Goal: Task Accomplishment & Management: Manage account settings

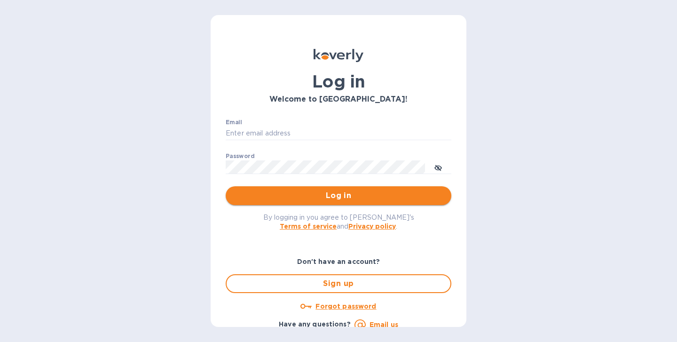
type input "[EMAIL_ADDRESS][DOMAIN_NAME]"
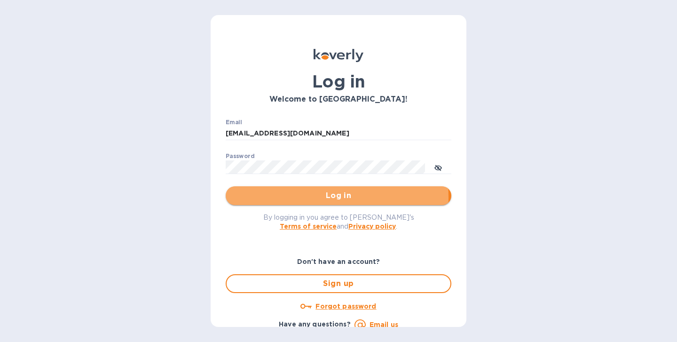
click at [281, 197] on span "Log in" at bounding box center [338, 195] width 211 height 11
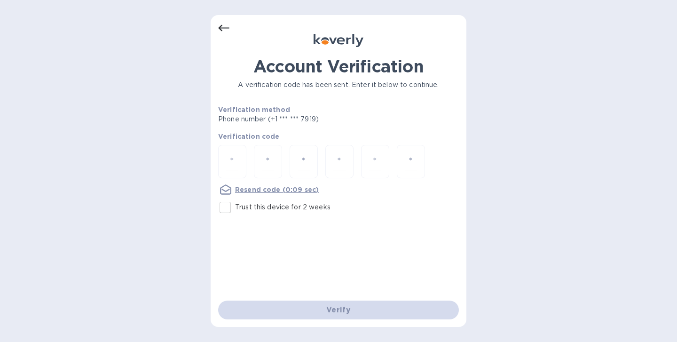
click at [230, 209] on input "Trust this device for 2 weeks" at bounding box center [225, 207] width 20 height 20
checkbox input "true"
click at [236, 162] on input "number" at bounding box center [232, 161] width 12 height 17
paste input "5"
type input "5"
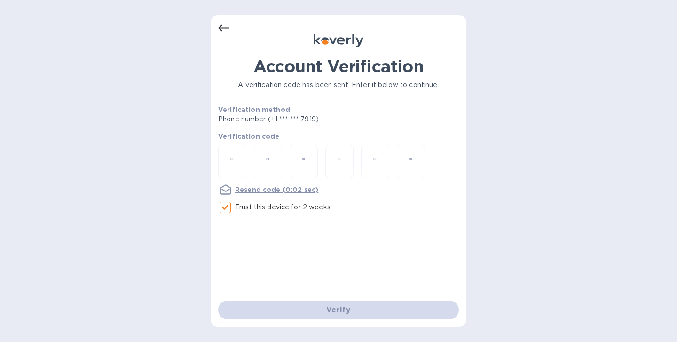
type input "3"
type input "2"
type input "1"
type input "0"
type input "1"
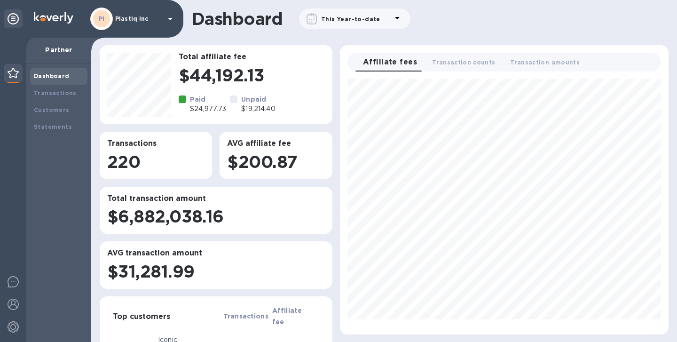
scroll to position [248, 321]
click at [53, 94] on b "Transactions" at bounding box center [55, 92] width 43 height 7
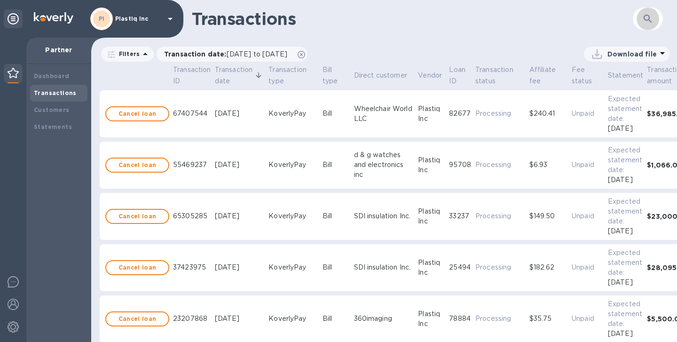
click at [648, 18] on icon "button" at bounding box center [647, 18] width 11 height 11
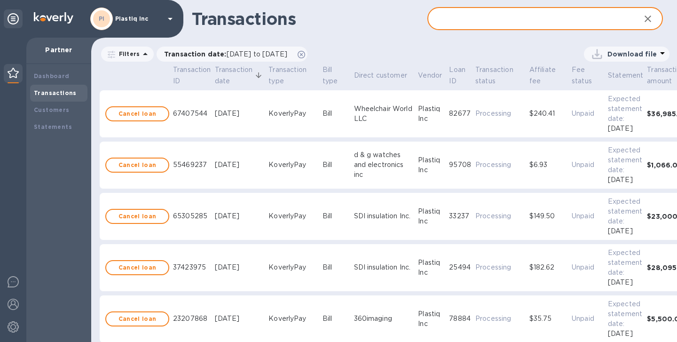
click at [500, 23] on input "text" at bounding box center [529, 19] width 205 height 23
paste input "c5f51eff-fd94-4b82-9ee1-15fc3c01d9b4"
type input "c5f51eff-fd94-4b82-9ee1-15fc3c01d9b4"
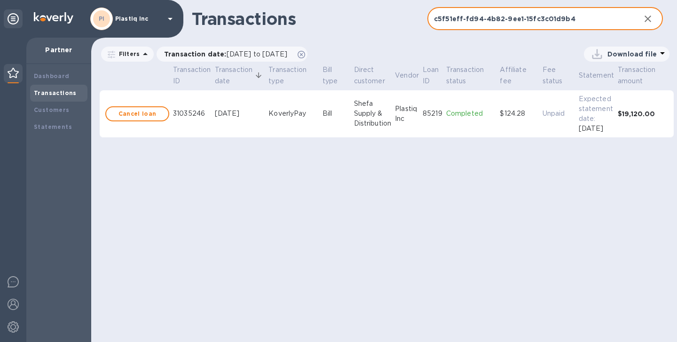
click at [274, 120] on td "KoverlyPay" at bounding box center [293, 113] width 54 height 47
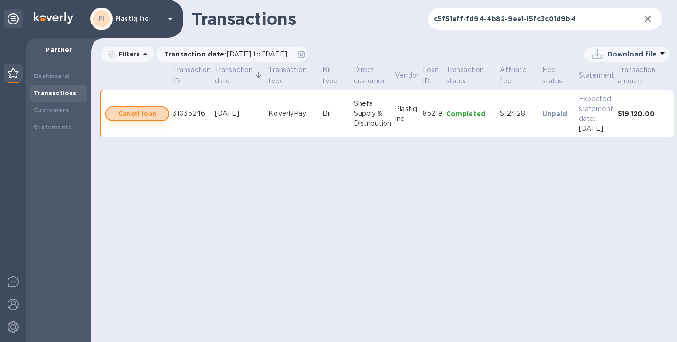
click at [145, 115] on b "Cancel loan" at bounding box center [137, 113] width 38 height 11
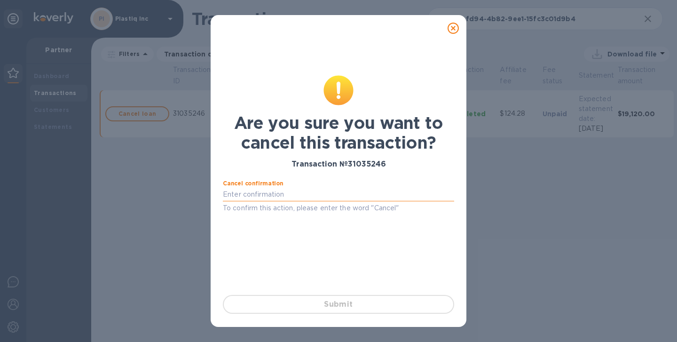
click at [294, 195] on input "text" at bounding box center [338, 195] width 231 height 14
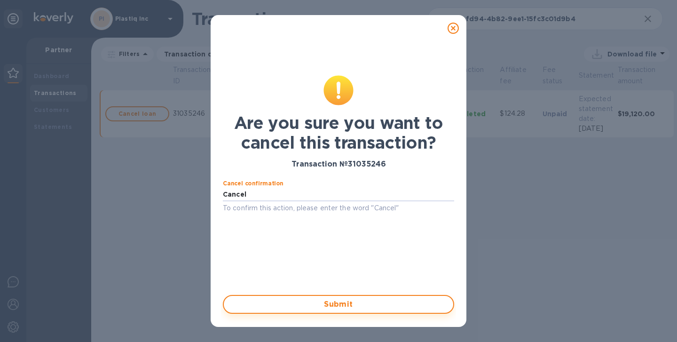
type input "Cancel"
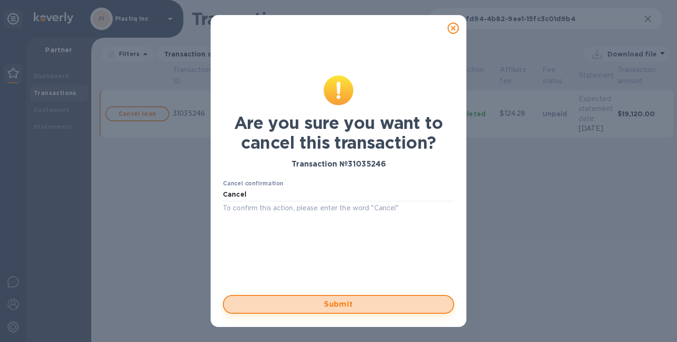
click at [343, 302] on span "Submit" at bounding box center [338, 303] width 214 height 11
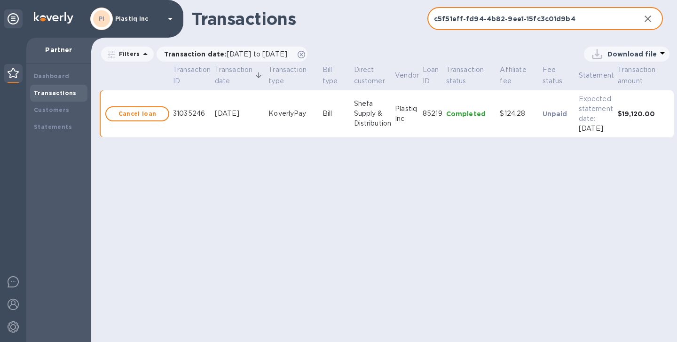
click at [466, 23] on input "c5f51eff-fd94-4b82-9ee1-15fc3c01d9b4" at bounding box center [529, 19] width 205 height 23
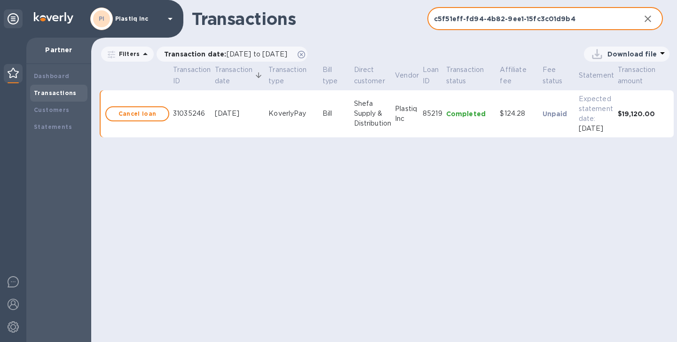
paste input "32jreNqg9XzZ7PhsJAKA5xwaFW7"
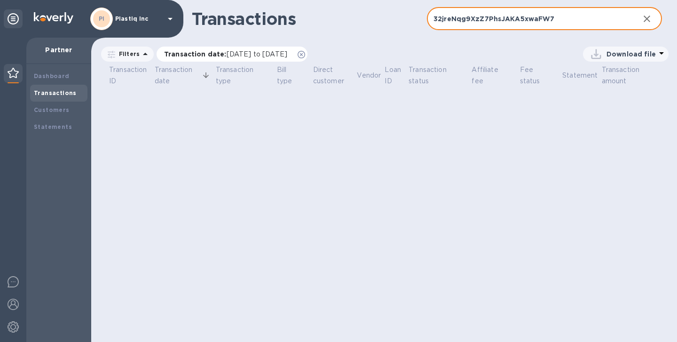
click at [287, 56] on span "08/22/2025 to 09/22/2025" at bounding box center [257, 54] width 61 height 8
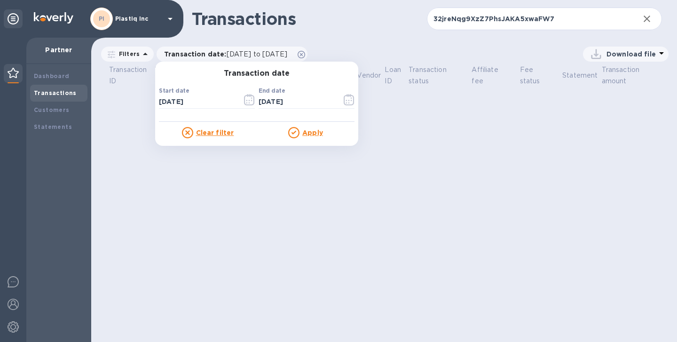
click at [467, 124] on div "Transactions 32jreNqg9XzZ7PhsJAKA5xwaFW7 ​ Filters Transaction date : 08/22/202…" at bounding box center [384, 171] width 586 height 342
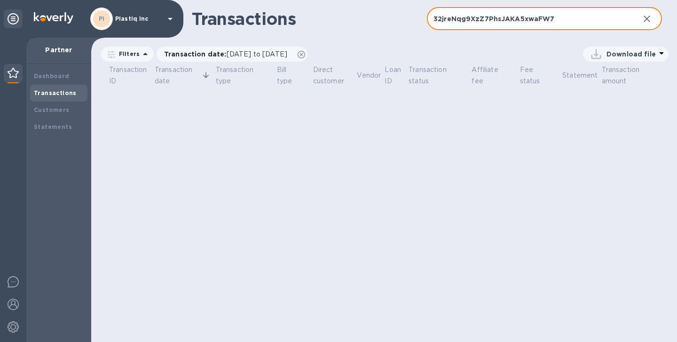
click at [532, 17] on input "32jreNqg9XzZ7PhsJAKA5xwaFW7" at bounding box center [529, 19] width 205 height 23
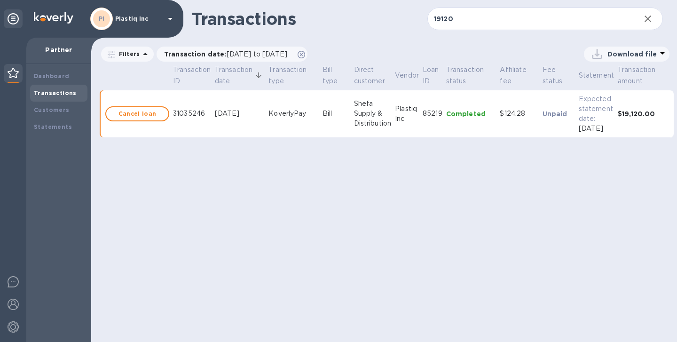
click at [313, 117] on div "KoverlyPay" at bounding box center [293, 114] width 50 height 10
click at [305, 114] on div "KoverlyPay" at bounding box center [293, 114] width 50 height 10
click at [390, 118] on div "Shefa Supply & Distribution" at bounding box center [373, 114] width 38 height 30
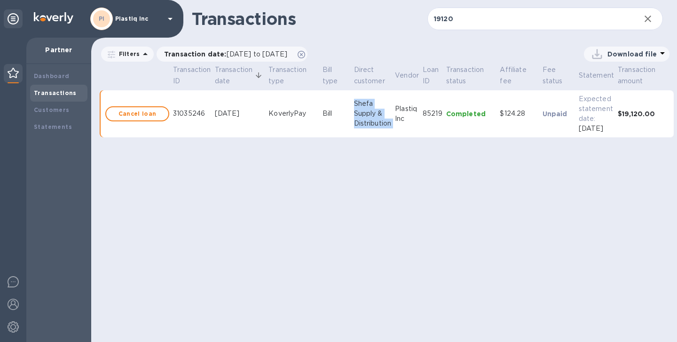
click at [390, 118] on div "Shefa Supply & Distribution" at bounding box center [373, 114] width 38 height 30
click at [399, 114] on div "Plastiq Inc" at bounding box center [407, 114] width 24 height 20
click at [453, 116] on p "Completed" at bounding box center [471, 113] width 50 height 9
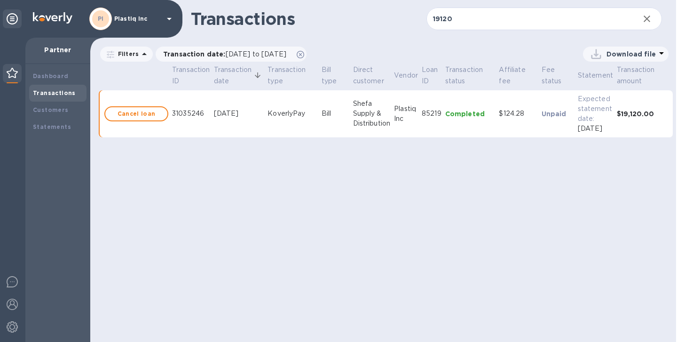
click at [659, 52] on icon at bounding box center [661, 53] width 5 height 2
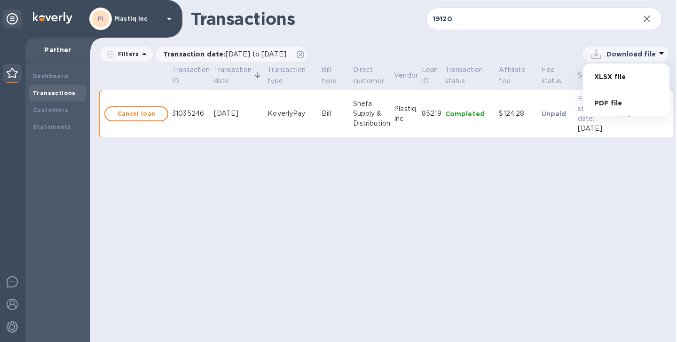
click at [608, 102] on li "PDF file" at bounding box center [626, 103] width 64 height 26
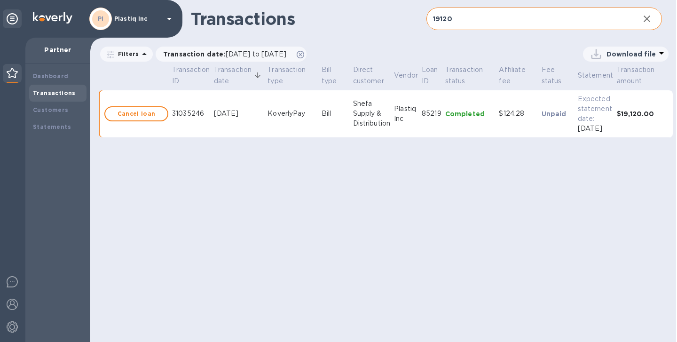
click at [468, 23] on input "19120" at bounding box center [528, 19] width 205 height 23
paste input "c5f51eff-fd94-4b82-9ee1-15fc3c01d9b4"
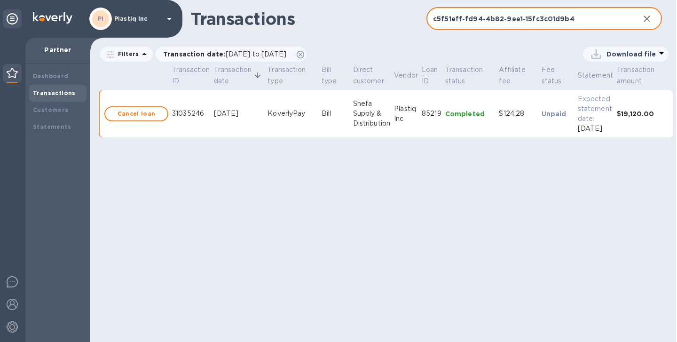
type input "c5f51eff-fd94-4b82-9ee1-15fc3c01d9b4"
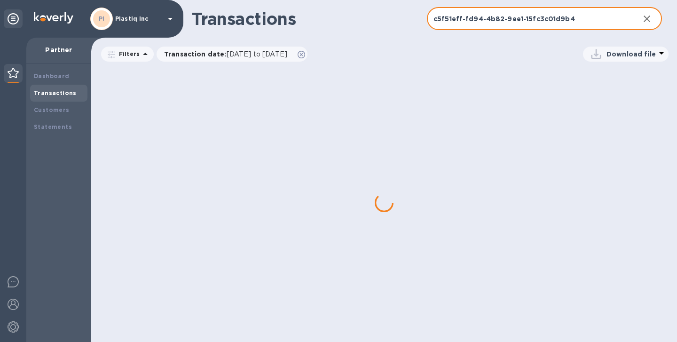
scroll to position [0, 0]
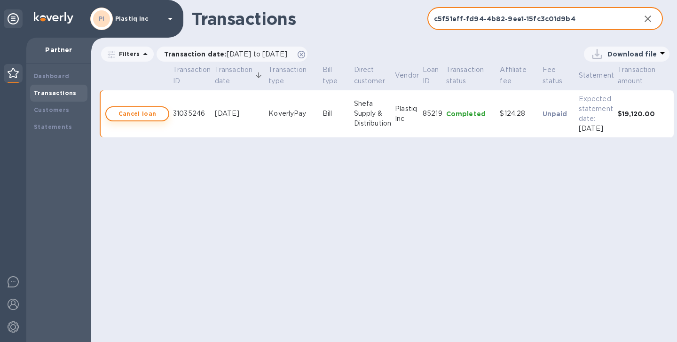
click at [152, 116] on b "Cancel loan" at bounding box center [137, 113] width 38 height 11
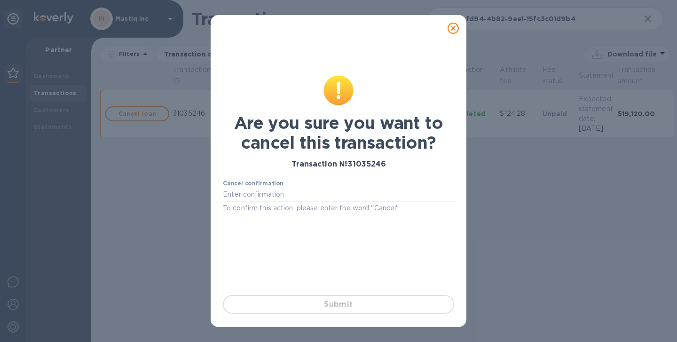
click at [317, 195] on input "text" at bounding box center [338, 195] width 231 height 14
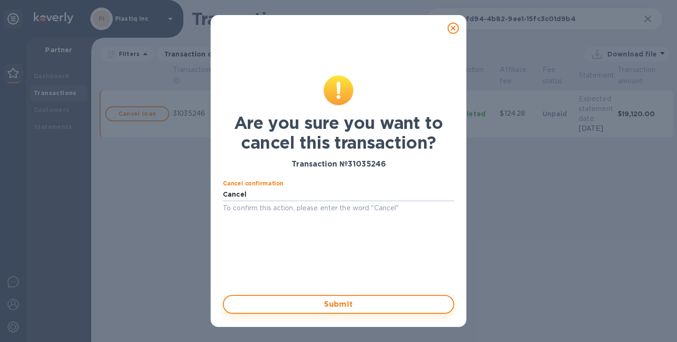
type input "Cancel"
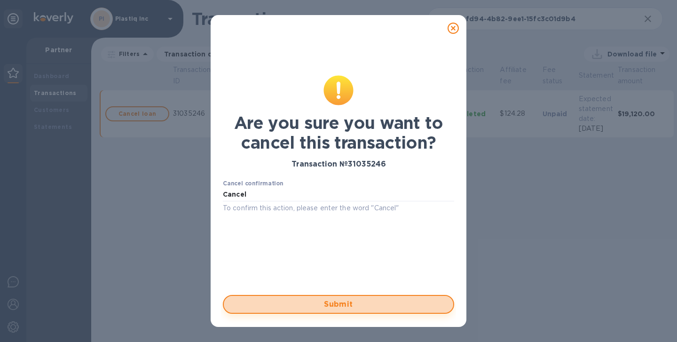
click at [339, 307] on span "Submit" at bounding box center [338, 303] width 214 height 11
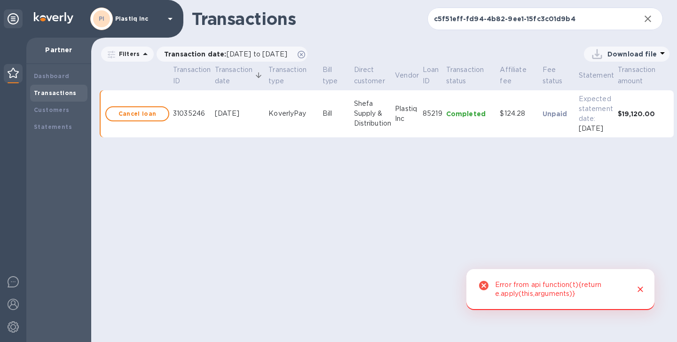
click at [552, 287] on div "Error from api function(t){return e.apply(this,arguments)}" at bounding box center [561, 289] width 132 height 26
copy div "Error from api function(t){return e.apply(this,arguments)} PI Plastiq Inc Partn…"
